Goal: Transaction & Acquisition: Purchase product/service

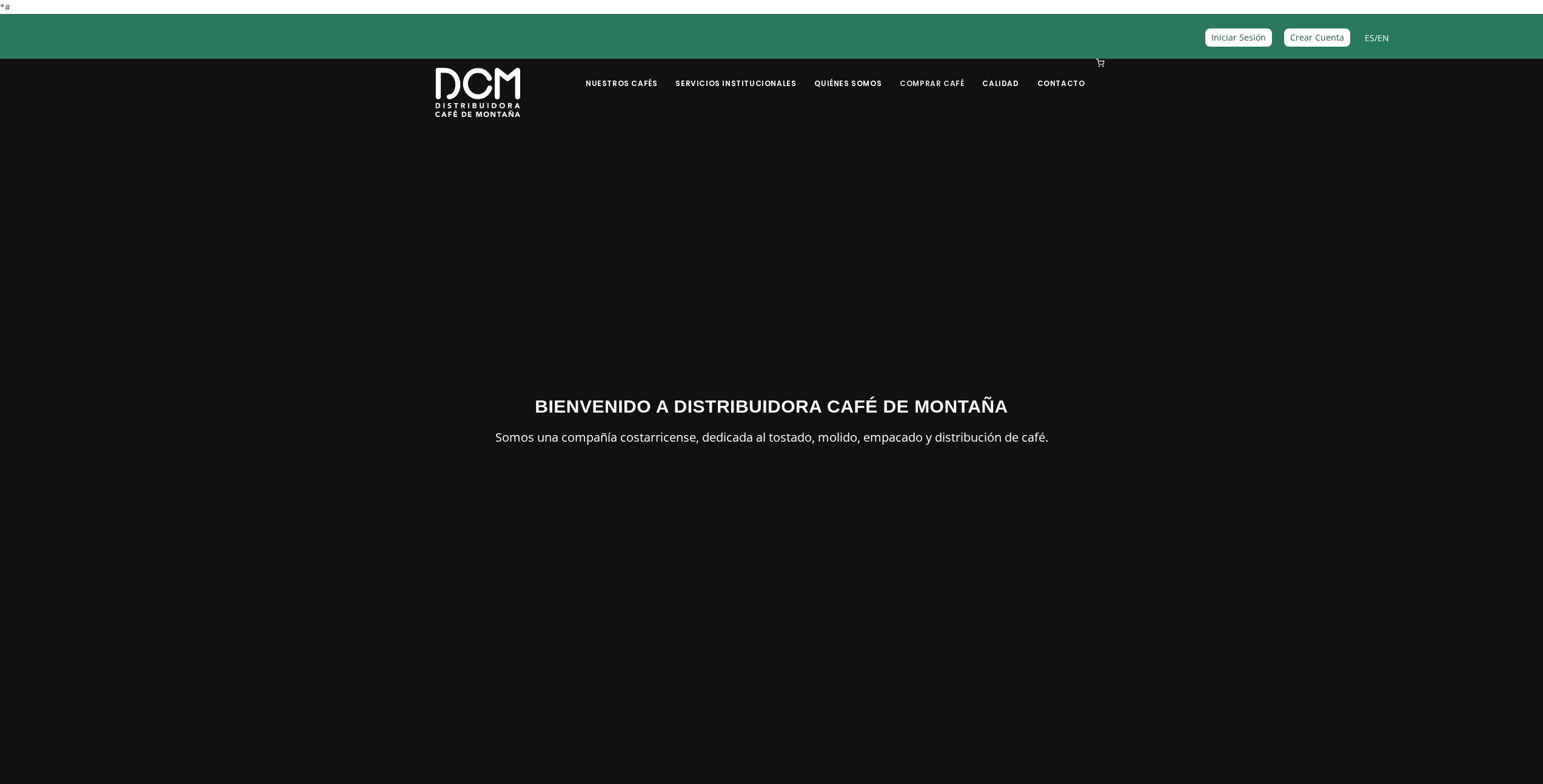
click at [927, 86] on link "Comprar Café" at bounding box center [932, 74] width 79 height 28
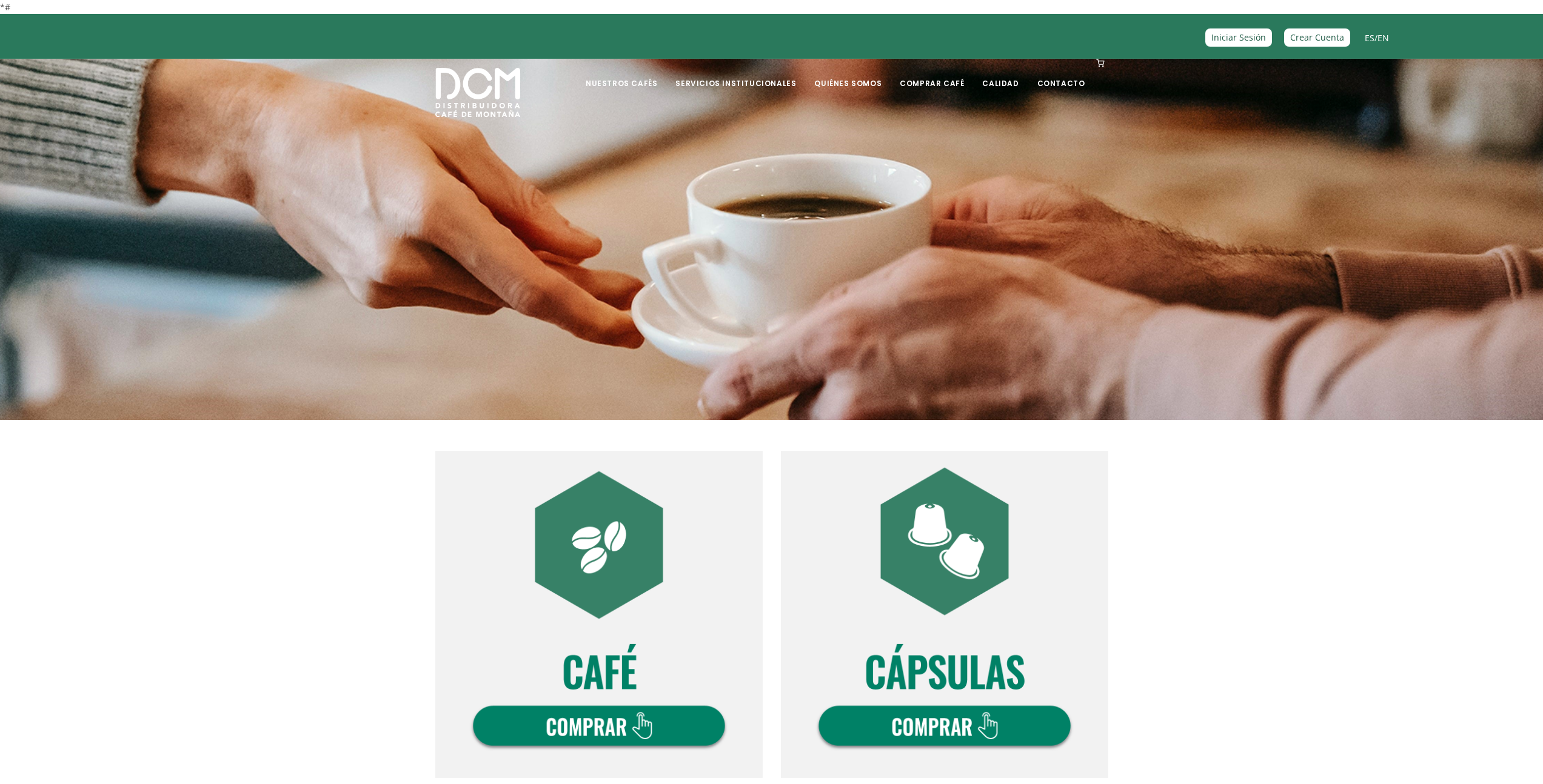
scroll to position [373, 0]
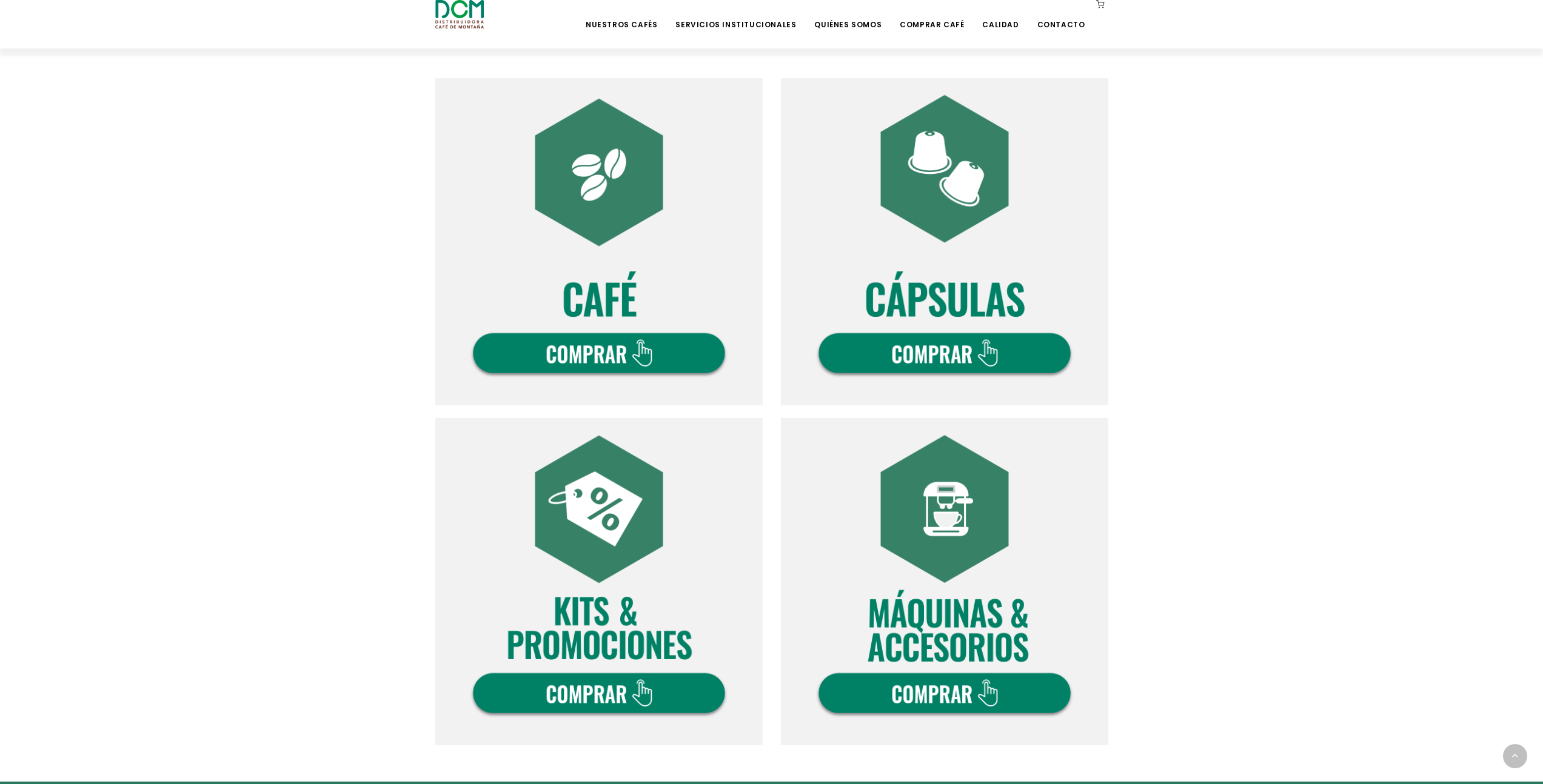
click at [944, 523] on img at bounding box center [945, 582] width 327 height 327
click at [609, 195] on img at bounding box center [599, 242] width 327 height 327
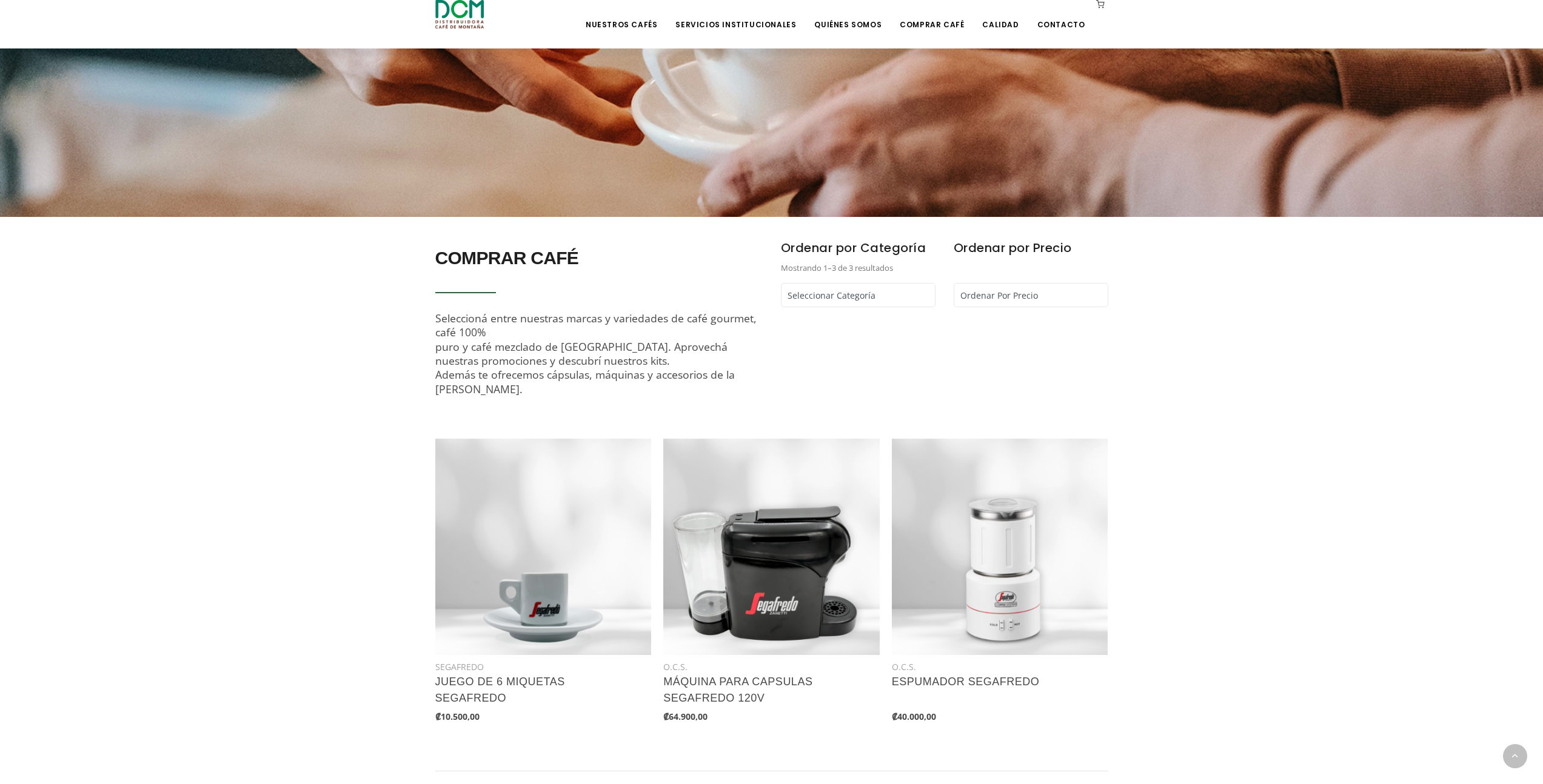
scroll to position [301, 0]
